Goal: Find specific page/section: Find specific page/section

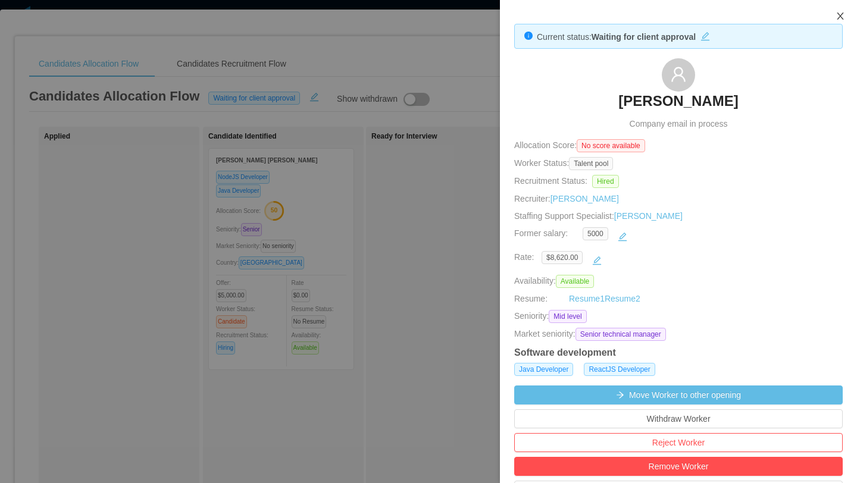
click at [841, 20] on icon "icon: close" at bounding box center [841, 16] width 10 height 10
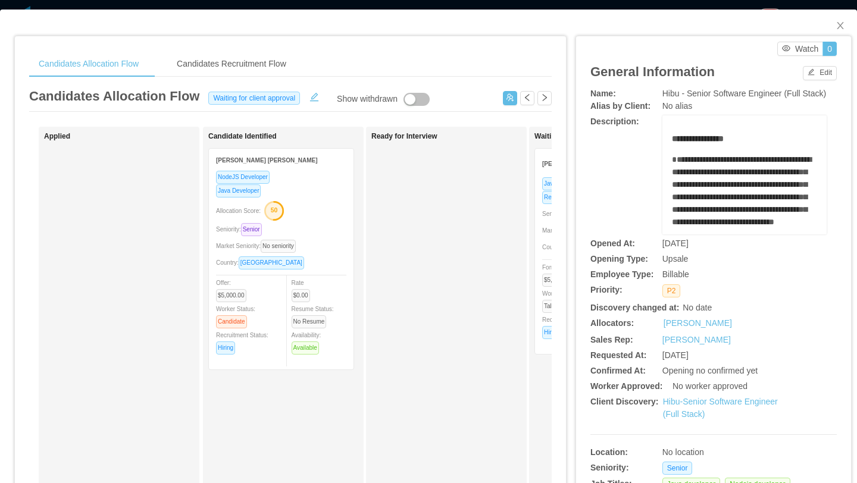
scroll to position [0, 184]
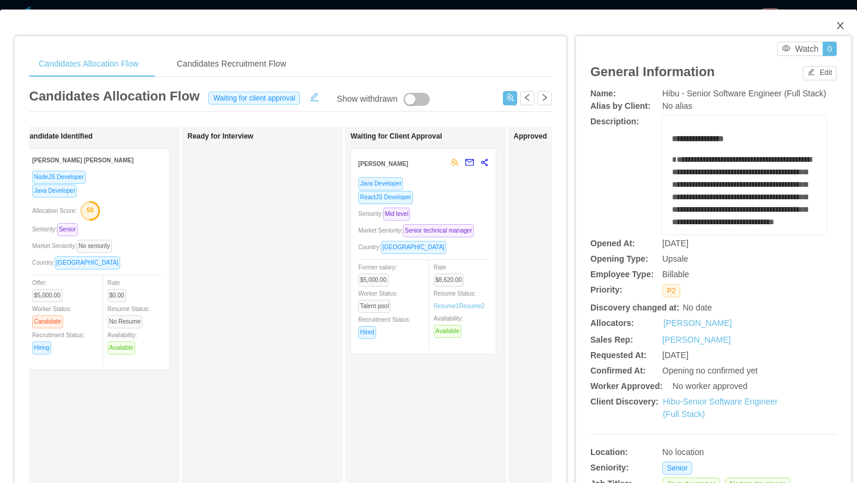
click at [844, 28] on icon "icon: close" at bounding box center [841, 26] width 10 height 10
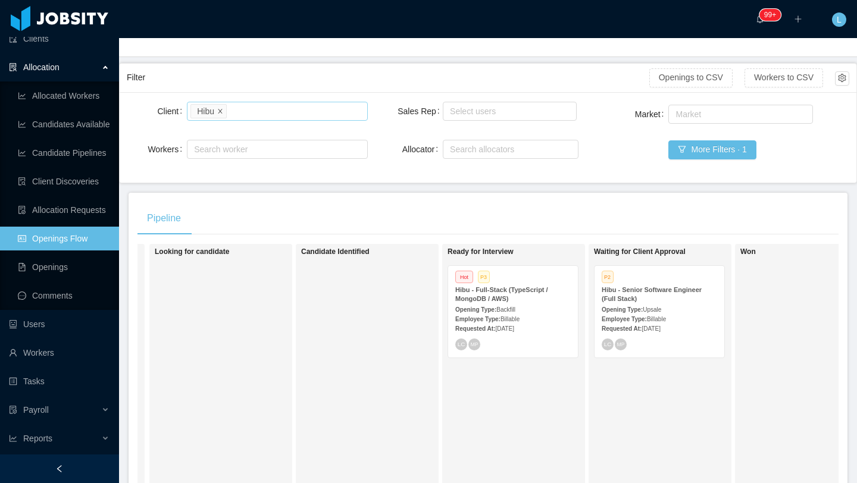
click at [223, 108] on icon "icon: close" at bounding box center [220, 111] width 6 height 6
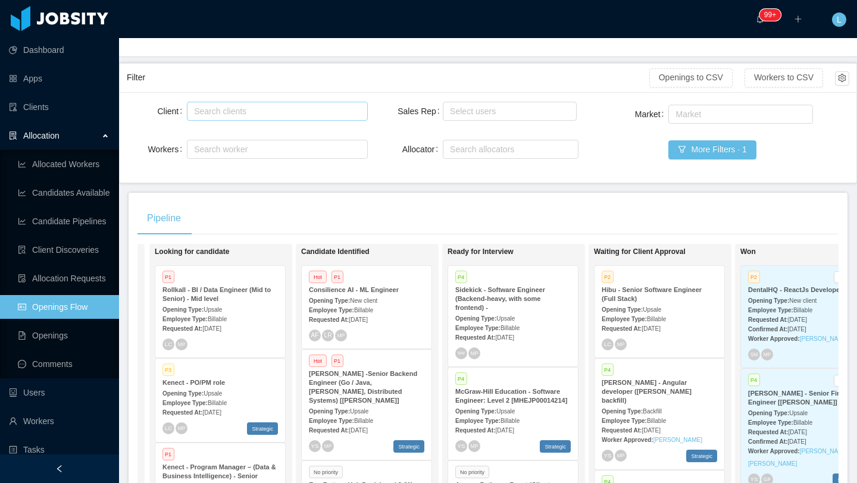
click at [223, 115] on div "Search clients" at bounding box center [274, 111] width 161 height 12
click at [65, 110] on link "Clients" at bounding box center [59, 107] width 101 height 24
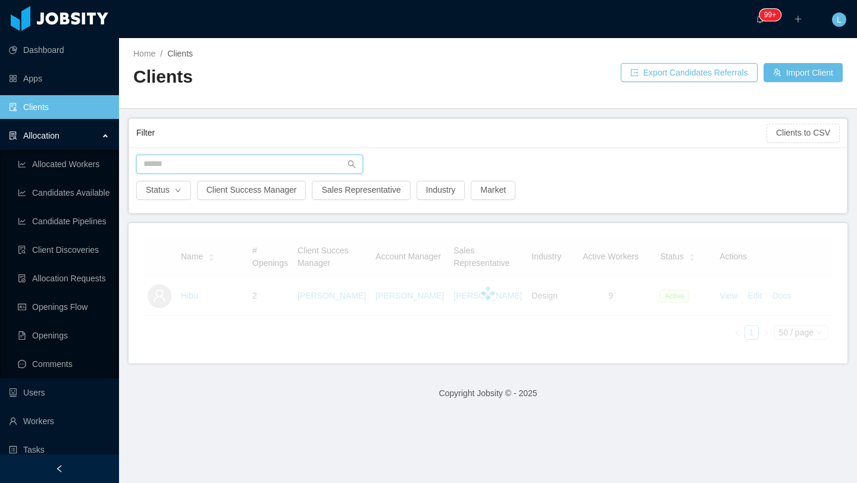
click at [264, 170] on input "text" at bounding box center [249, 164] width 227 height 19
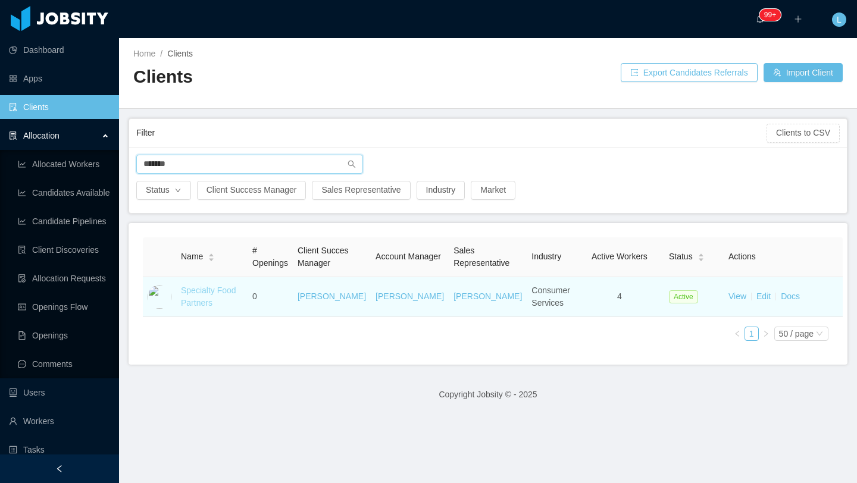
type input "*******"
click at [203, 305] on link "Specialty Food Partners" at bounding box center [208, 297] width 55 height 22
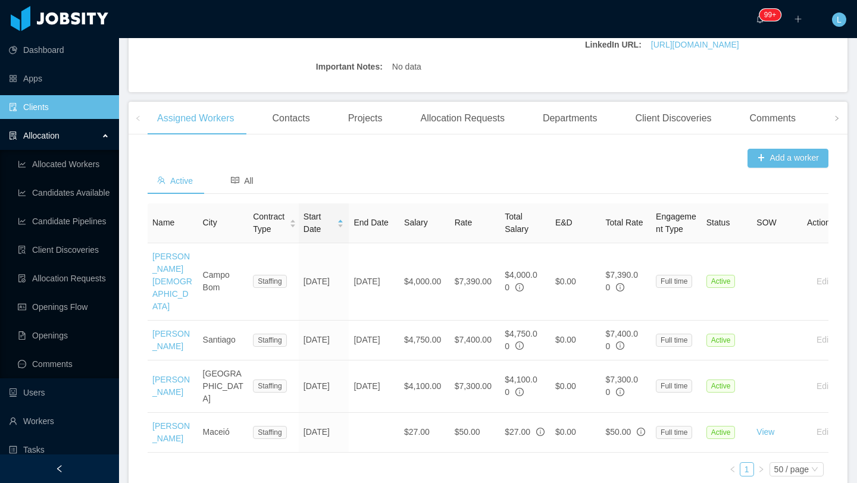
scroll to position [345, 0]
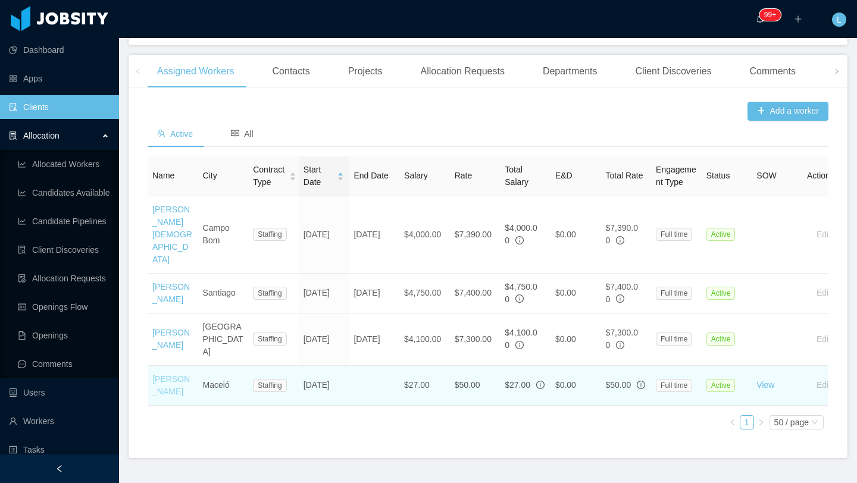
click at [164, 374] on link "[PERSON_NAME]" at bounding box center [170, 385] width 37 height 22
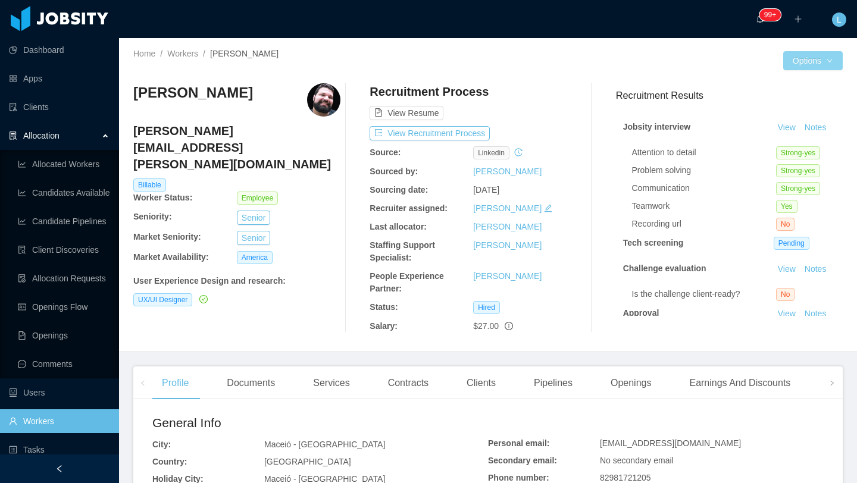
click at [811, 65] on button "Options" at bounding box center [813, 60] width 60 height 19
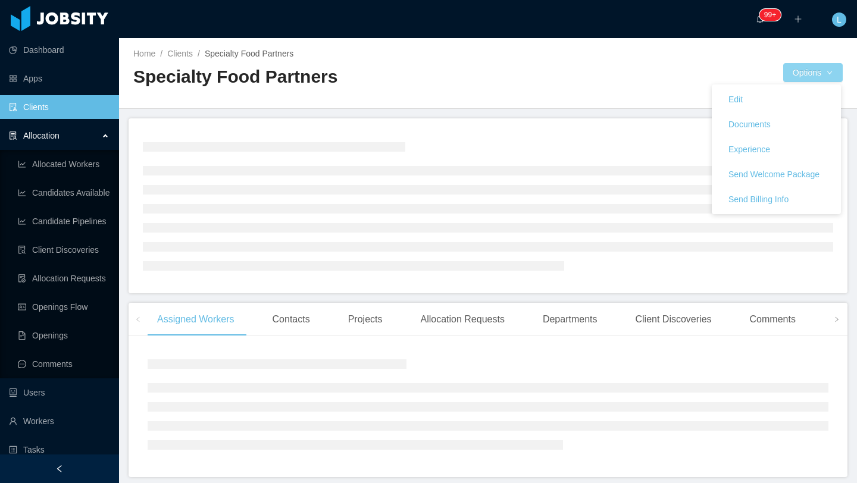
click at [799, 76] on button "Options" at bounding box center [813, 72] width 60 height 19
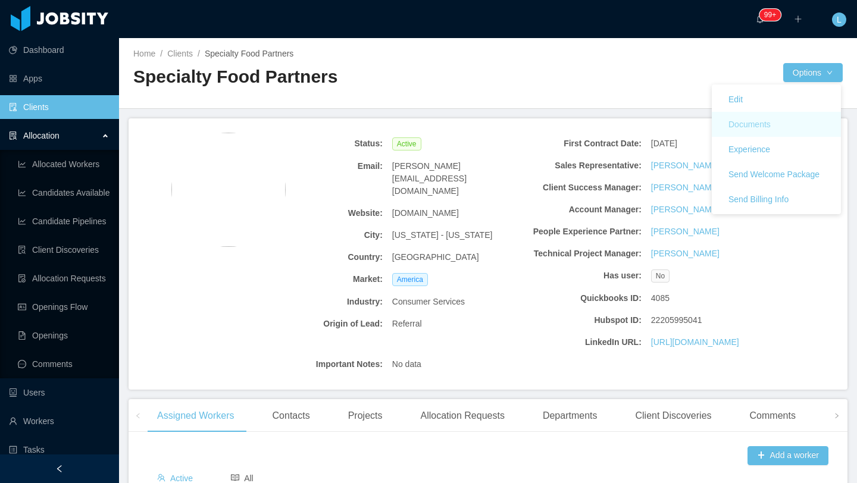
click at [759, 127] on button "Documents" at bounding box center [749, 124] width 61 height 19
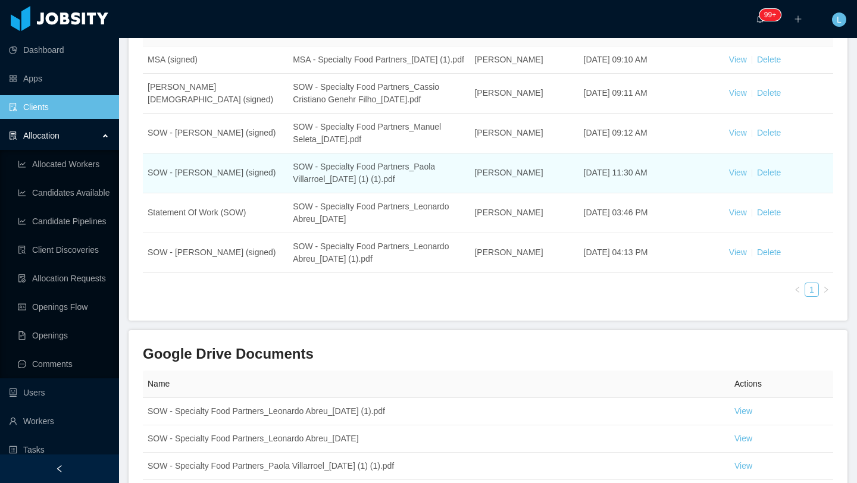
scroll to position [198, 0]
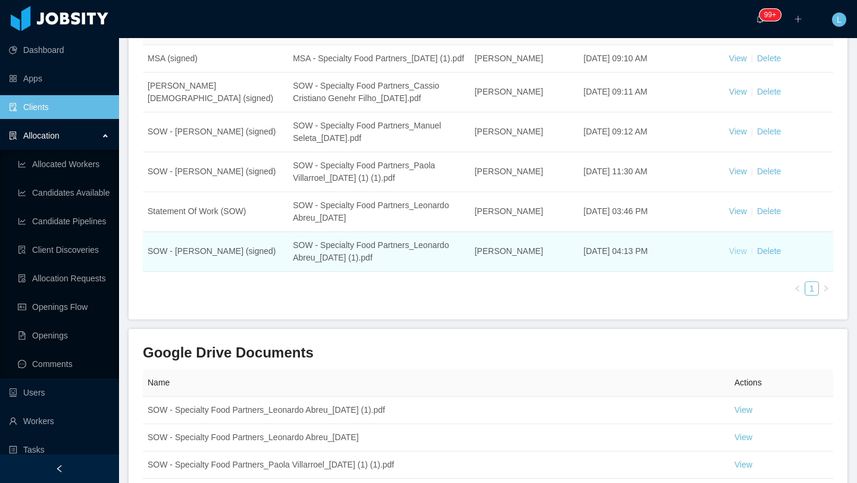
click at [740, 256] on link "View" at bounding box center [738, 251] width 18 height 10
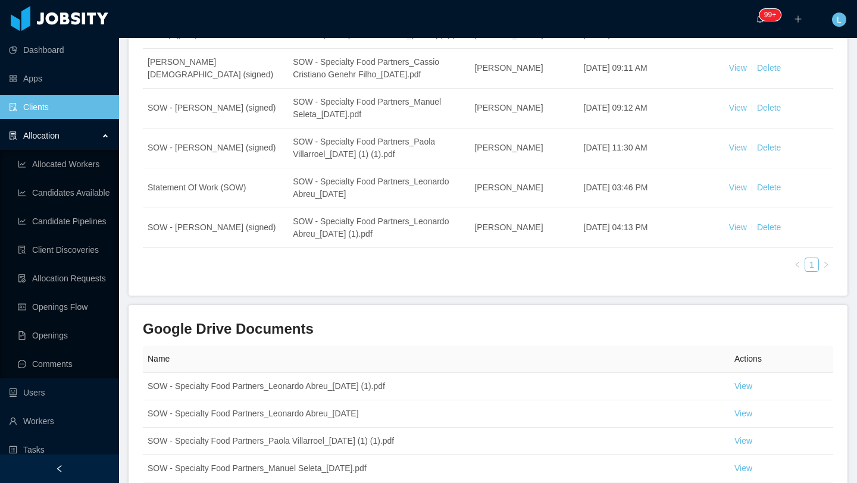
scroll to position [0, 0]
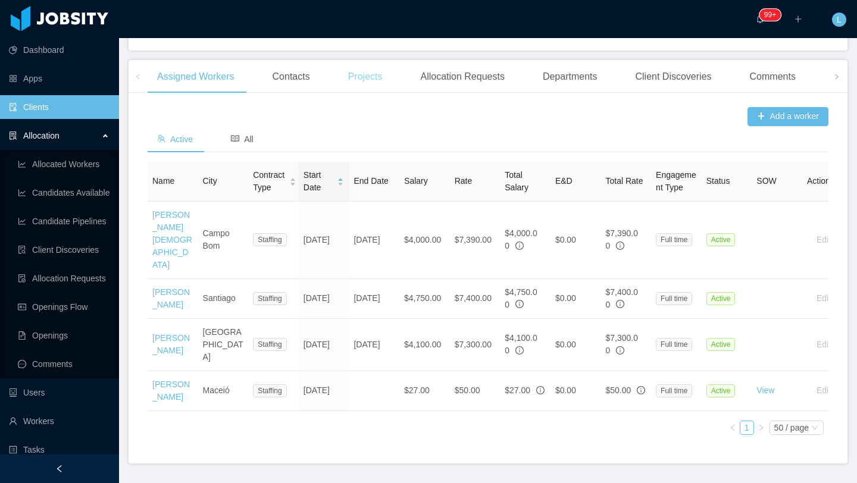
scroll to position [345, 0]
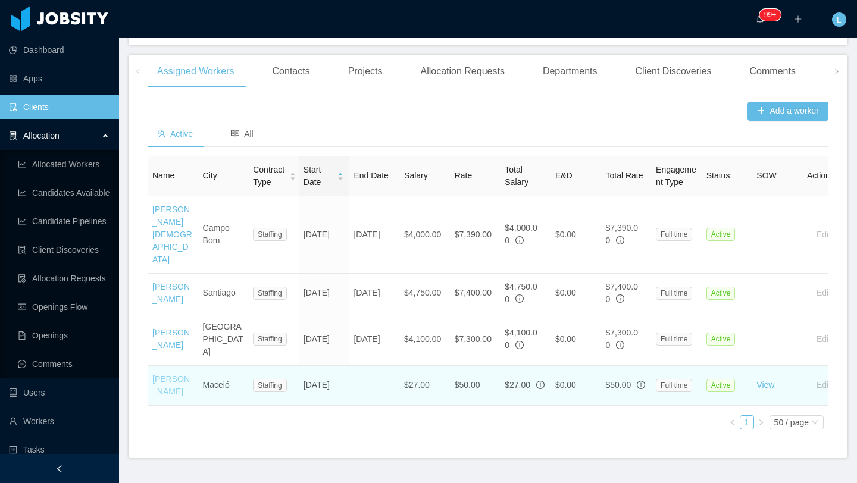
click at [170, 374] on link "[PERSON_NAME]" at bounding box center [170, 385] width 37 height 22
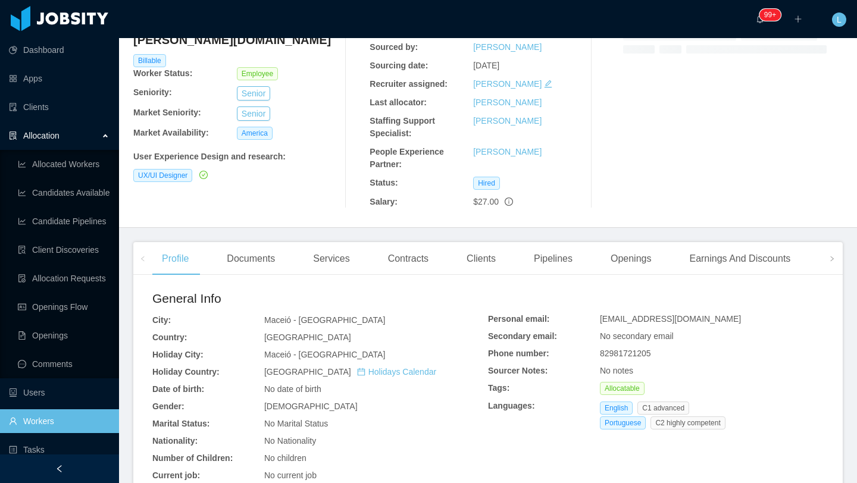
scroll to position [430, 0]
